Goal: Information Seeking & Learning: Learn about a topic

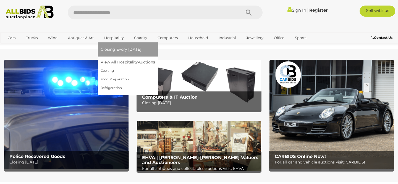
click at [117, 38] on link "Hospitality" at bounding box center [114, 37] width 27 height 9
click at [120, 61] on link "View All Hospitality Auctions" at bounding box center [129, 62] width 57 height 9
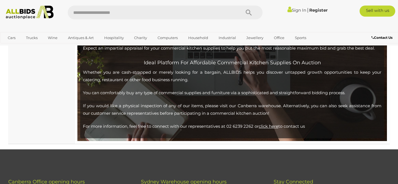
scroll to position [1254, 0]
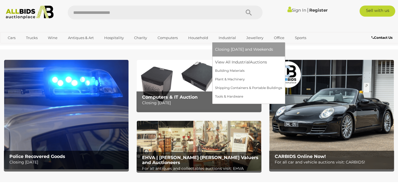
click at [229, 36] on link "Industrial" at bounding box center [227, 37] width 25 height 9
click at [228, 95] on link "Tools & Hardware" at bounding box center [248, 96] width 67 height 9
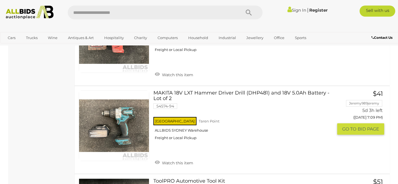
scroll to position [912, 0]
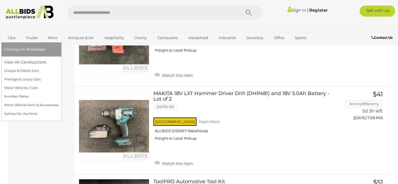
click at [13, 37] on link "Cars" at bounding box center [11, 37] width 15 height 9
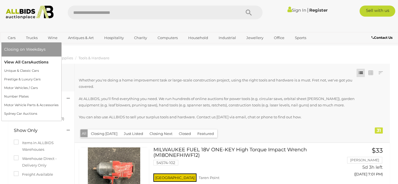
click at [28, 61] on link "View All Cars Auctions" at bounding box center [31, 62] width 54 height 9
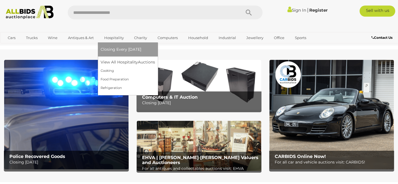
click at [114, 35] on link "Hospitality" at bounding box center [114, 37] width 27 height 9
click at [125, 62] on link "View All Hospitality Auctions" at bounding box center [129, 62] width 57 height 9
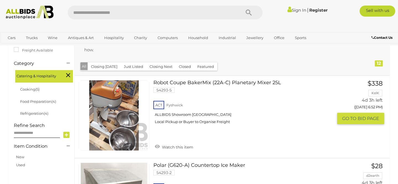
scroll to position [137, 0]
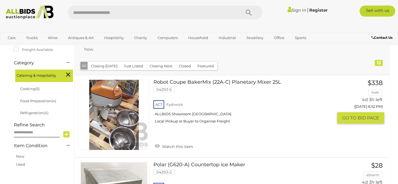
click at [119, 101] on link at bounding box center [114, 114] width 70 height 70
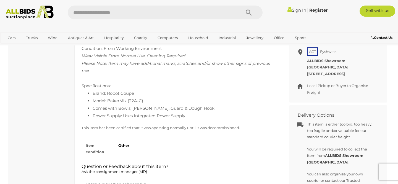
scroll to position [256, 0]
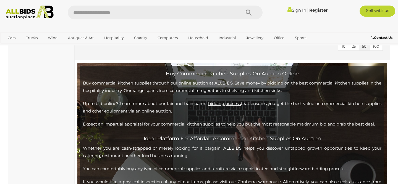
scroll to position [1180, 0]
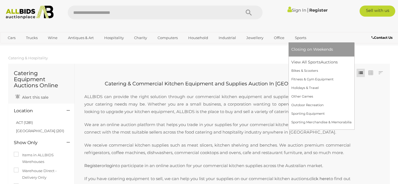
click at [299, 37] on link "Sports" at bounding box center [300, 37] width 19 height 9
click at [301, 60] on link "View All Sports Auctions" at bounding box center [321, 62] width 60 height 9
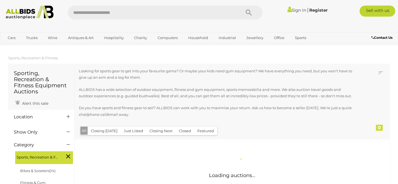
scroll to position [3, 0]
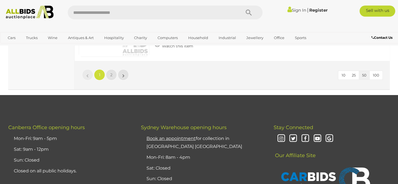
scroll to position [4177, 0]
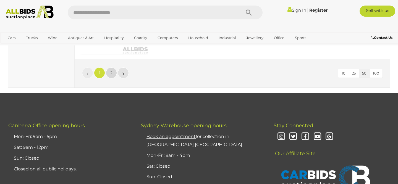
click at [111, 73] on span "2" at bounding box center [111, 72] width 2 height 5
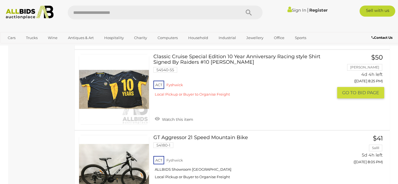
scroll to position [1210, 0]
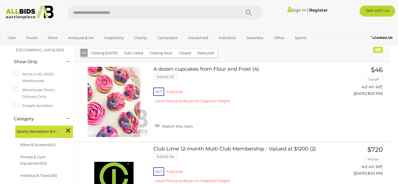
scroll to position [88, 0]
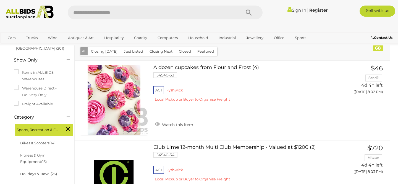
scroll to position [4, 0]
